Goal: Task Accomplishment & Management: Use online tool/utility

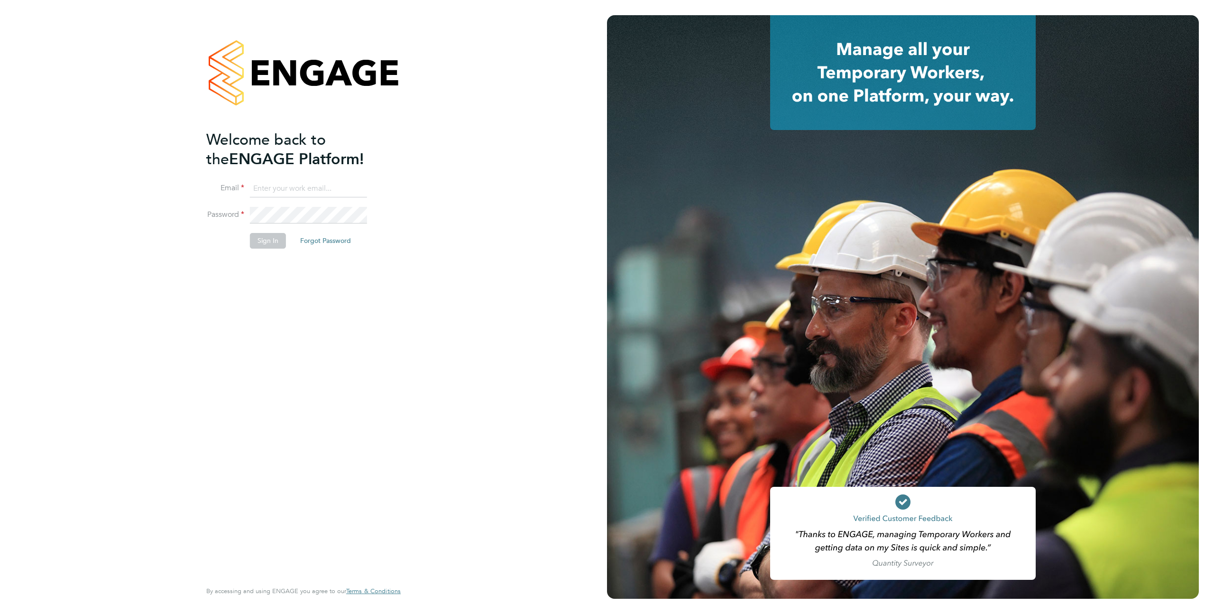
click at [299, 185] on input at bounding box center [308, 188] width 117 height 17
type input "support@engagelabs.io"
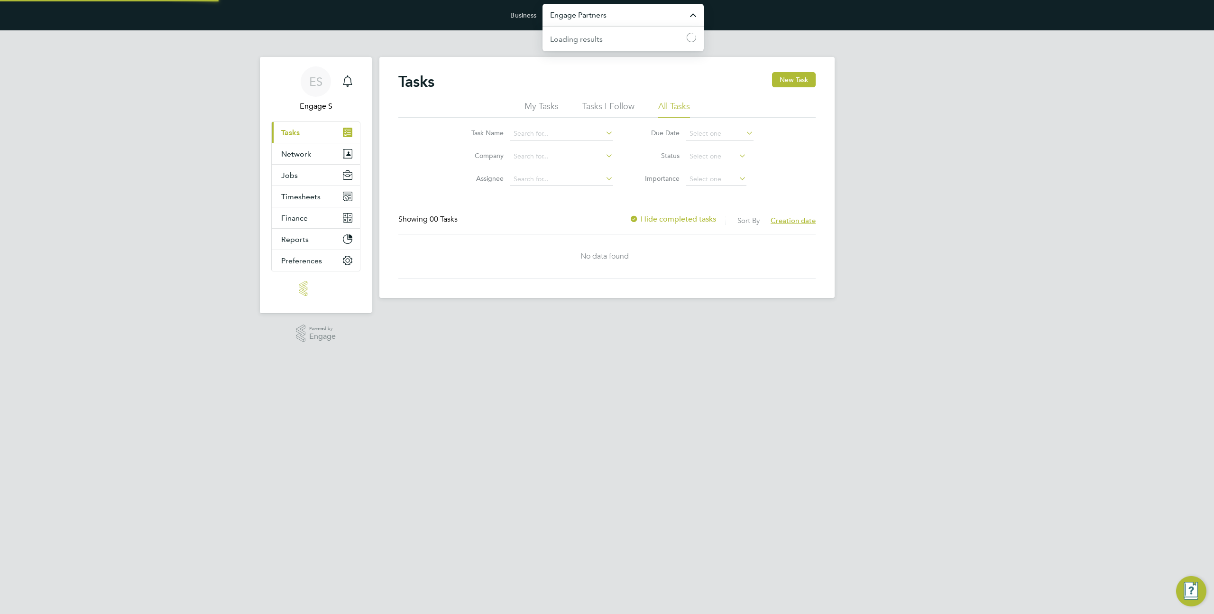
click at [578, 14] on input "Engage Partners" at bounding box center [623, 15] width 161 height 22
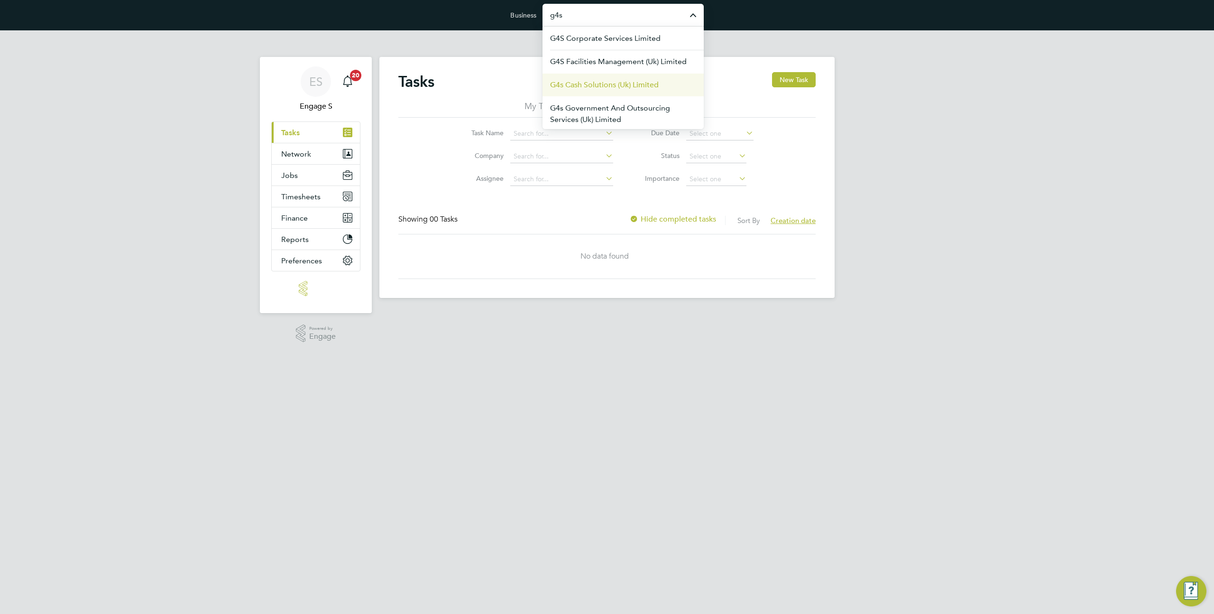
click at [572, 79] on li "G4s Cash Solutions (Uk) Limited" at bounding box center [623, 84] width 161 height 23
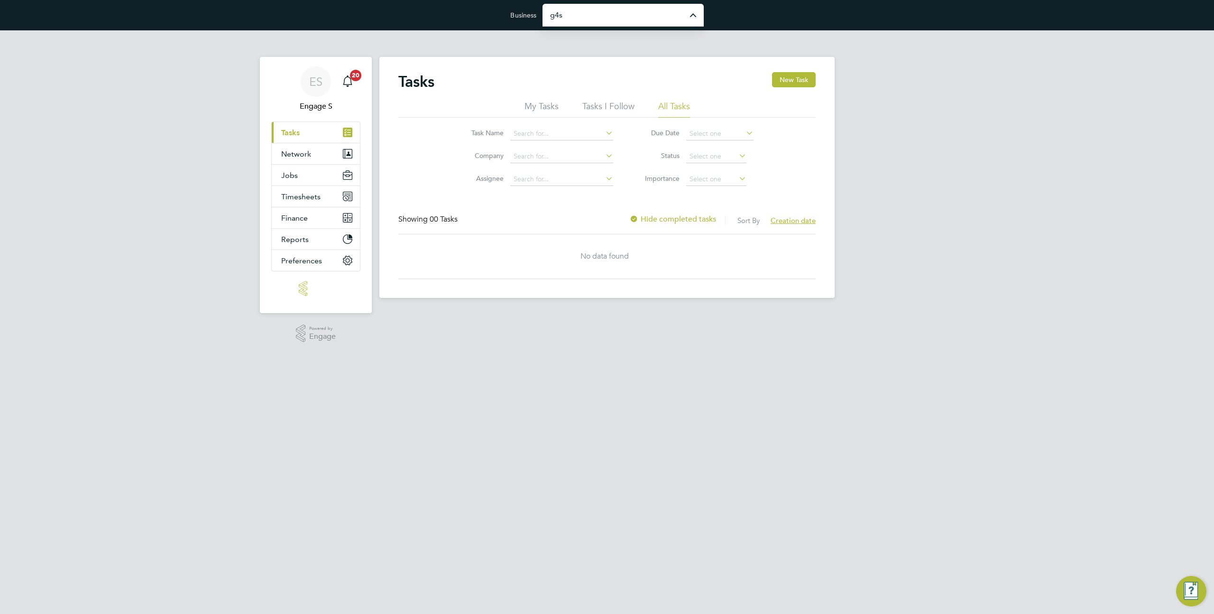
type input "G4s Cash Solutions (Uk) Limited"
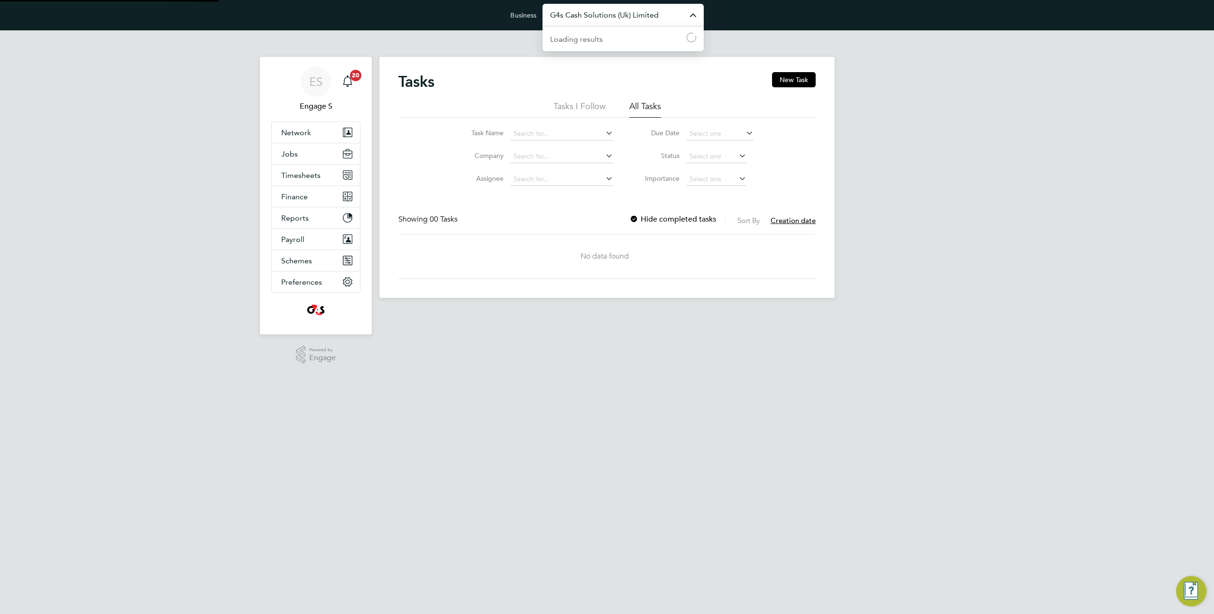
click at [575, 15] on input "G4s Cash Solutions (Uk) Limited" at bounding box center [623, 15] width 161 height 22
click at [573, 63] on span "Randstad Solutions Limited" at bounding box center [597, 61] width 94 height 11
type input "Randstad Solutions Limited"
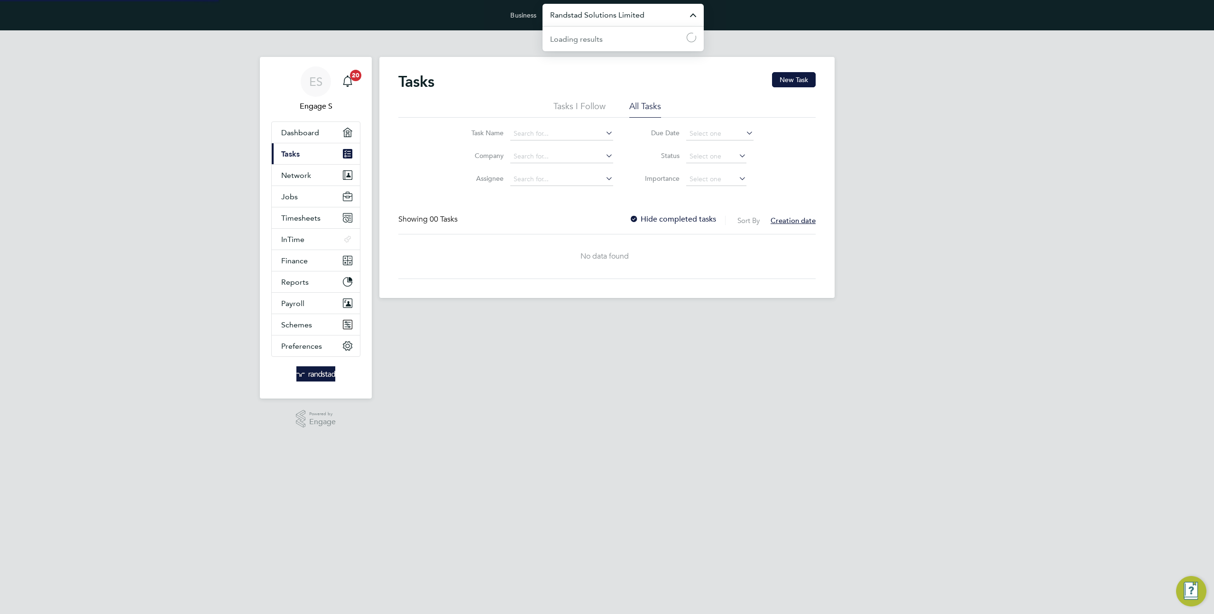
click at [595, 22] on input "Randstad Solutions Limited" at bounding box center [623, 15] width 161 height 22
type input "Service Care Solutions Ltd"
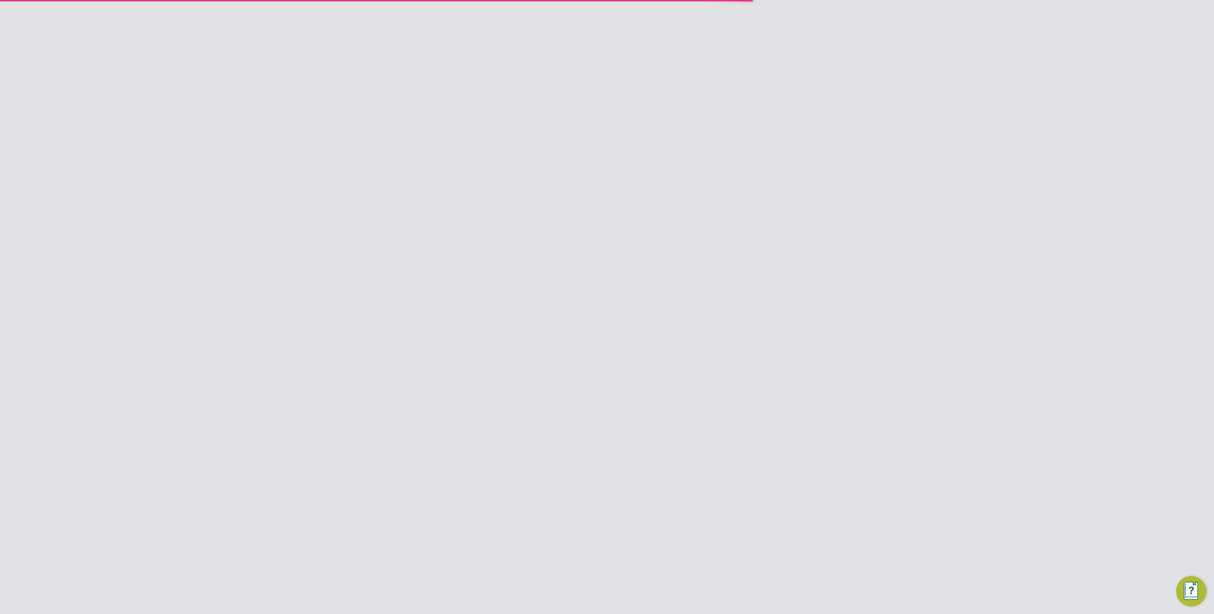
click at [319, 221] on span "Timesheets" at bounding box center [300, 217] width 39 height 9
click at [312, 238] on link "Timesheets" at bounding box center [300, 240] width 39 height 9
click at [811, 270] on icon at bounding box center [810, 268] width 12 height 12
click at [743, 292] on li "Export Timesheets" at bounding box center [751, 290] width 126 height 13
click at [614, 381] on button "Export Timesheets" at bounding box center [626, 377] width 72 height 15
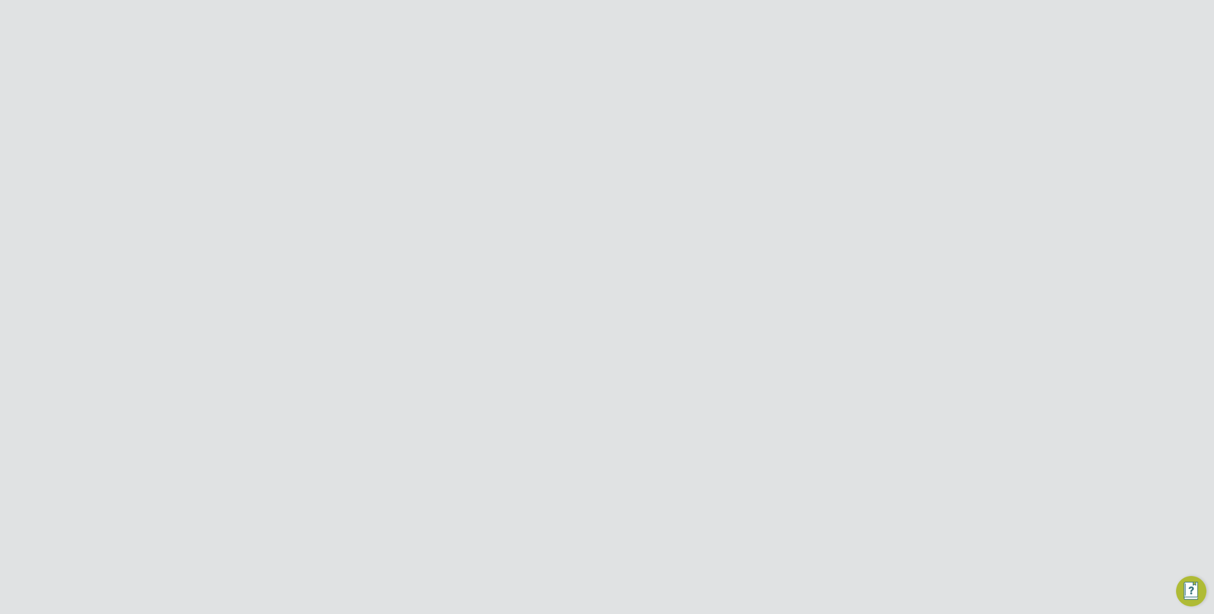
click at [630, 336] on button "Export" at bounding box center [629, 338] width 36 height 15
